Goal: Register for event/course

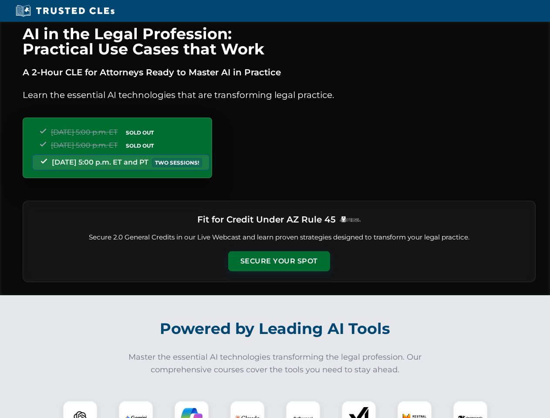
click at [279, 261] on button "Secure Your Spot" at bounding box center [279, 261] width 102 height 20
click at [80, 409] on img at bounding box center [79, 417] width 25 height 25
